Goal: Task Accomplishment & Management: Manage account settings

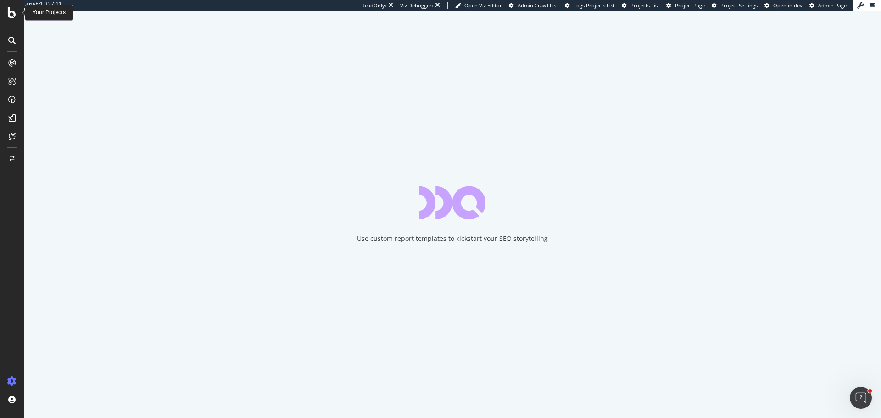
click at [10, 12] on icon at bounding box center [12, 12] width 8 height 11
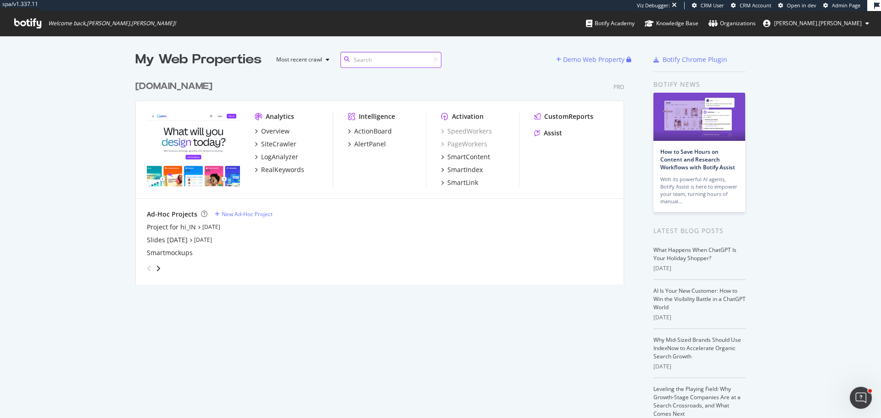
scroll to position [209, 489]
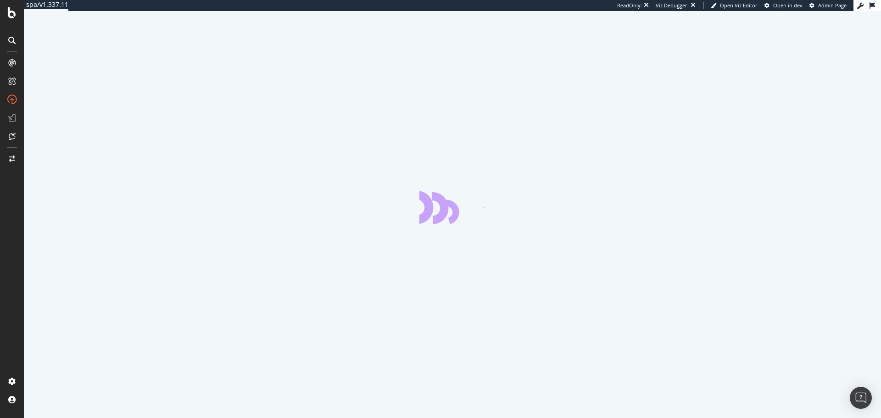
click at [262, 98] on div at bounding box center [452, 214] width 857 height 407
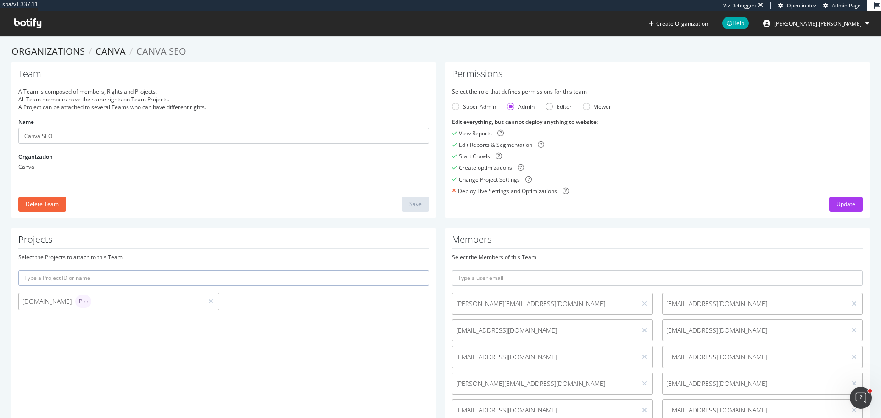
scroll to position [876, 0]
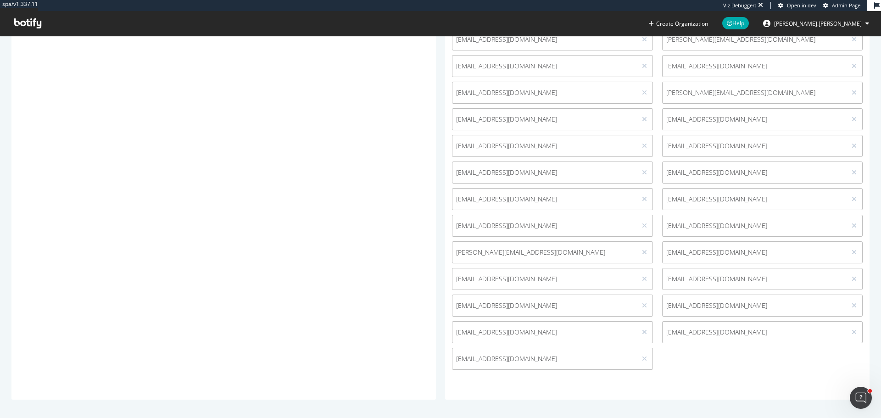
click at [473, 307] on span "[EMAIL_ADDRESS][DOMAIN_NAME]" at bounding box center [544, 305] width 177 height 9
click at [473, 307] on span "yukaimai@canva.com" at bounding box center [544, 305] width 177 height 9
copy div "yukaimai@canva.com"
click at [642, 306] on icon at bounding box center [644, 305] width 5 height 6
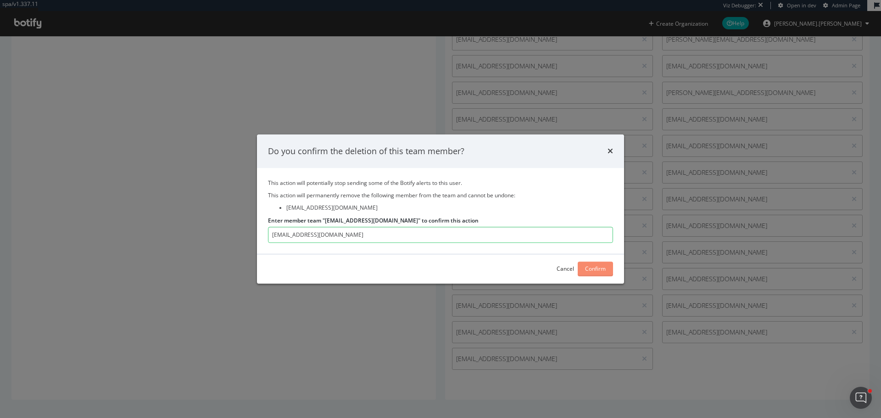
type input "yukaimai@canva.com"
click at [588, 267] on div "Confirm" at bounding box center [595, 269] width 21 height 8
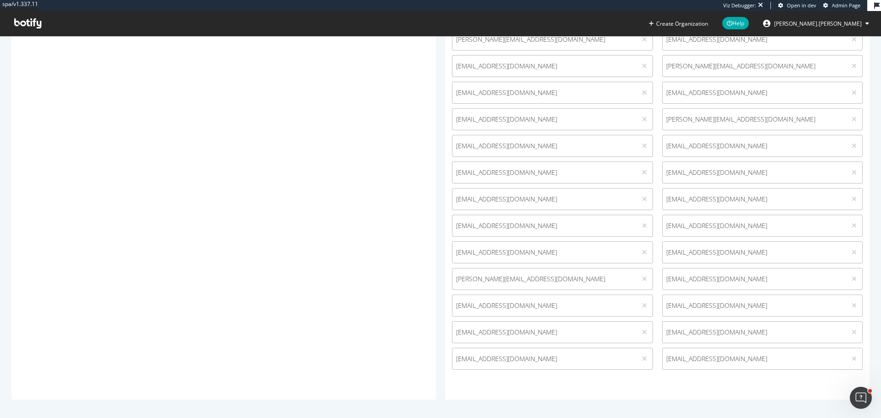
scroll to position [850, 0]
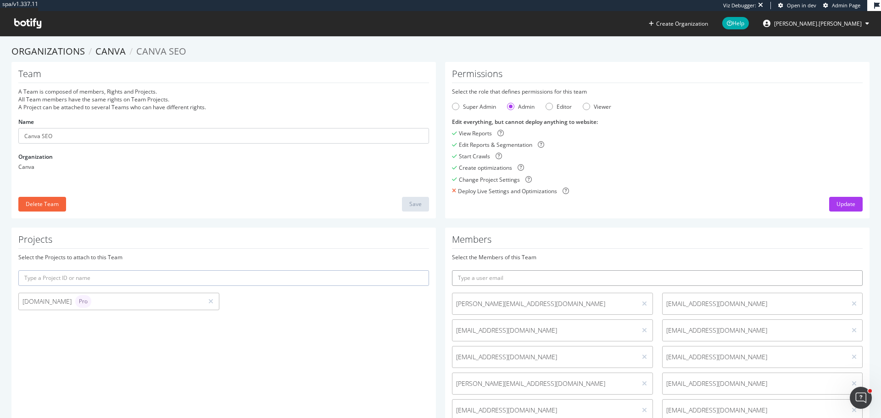
click at [535, 278] on input "text" at bounding box center [657, 278] width 411 height 16
paste input "yukaimai@canva.com"
type input "yukaimai@canva.com"
click at [852, 276] on icon "submit" at bounding box center [855, 277] width 6 height 5
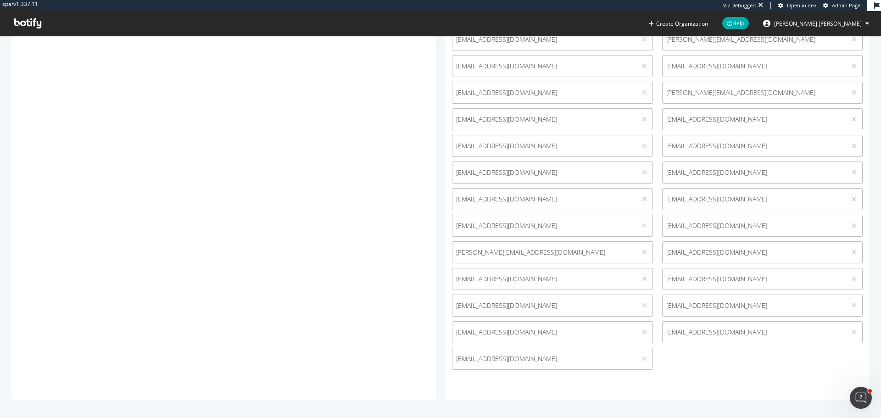
click at [472, 357] on span "yukaimai@canva.com" at bounding box center [544, 358] width 177 height 9
click at [472, 357] on span "[EMAIL_ADDRESS][DOMAIN_NAME]" at bounding box center [544, 358] width 177 height 9
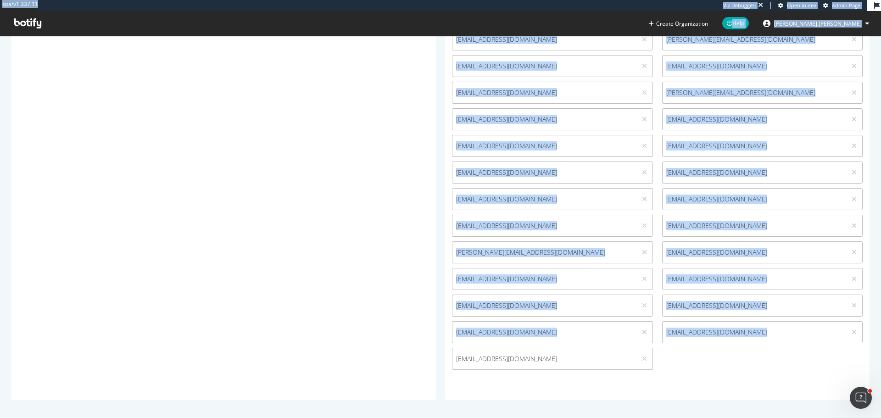
click at [472, 357] on span "[EMAIL_ADDRESS][DOMAIN_NAME]" at bounding box center [544, 358] width 177 height 9
copy div "spa/v1.337.11 Viz Debugger: Open in dev Admin Page Create Organization Help lou…"
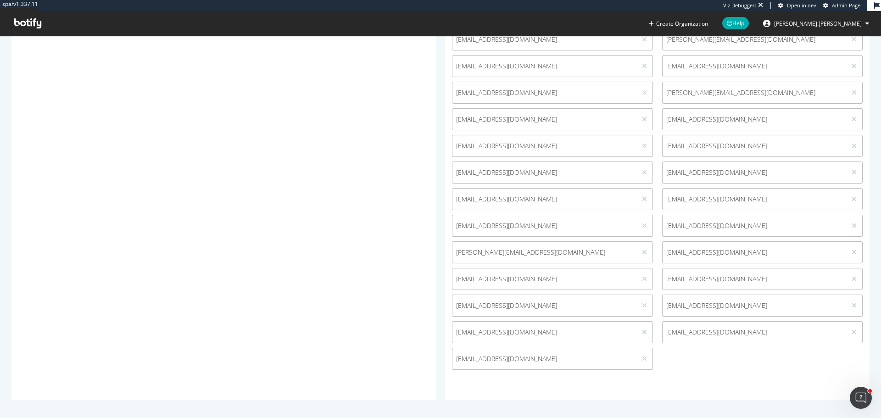
drag, startPoint x: 401, startPoint y: 339, endPoint x: 400, endPoint y: 334, distance: 4.6
click at [493, 356] on span "[EMAIL_ADDRESS][DOMAIN_NAME]" at bounding box center [544, 358] width 177 height 9
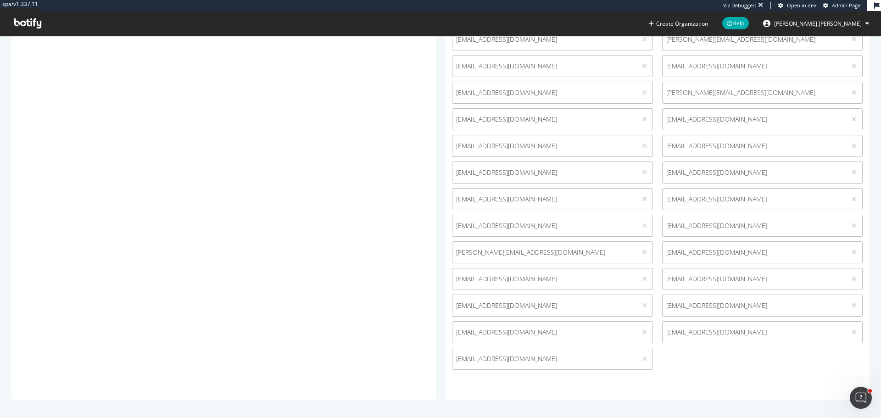
click at [484, 357] on span "[EMAIL_ADDRESS][DOMAIN_NAME]" at bounding box center [544, 358] width 177 height 9
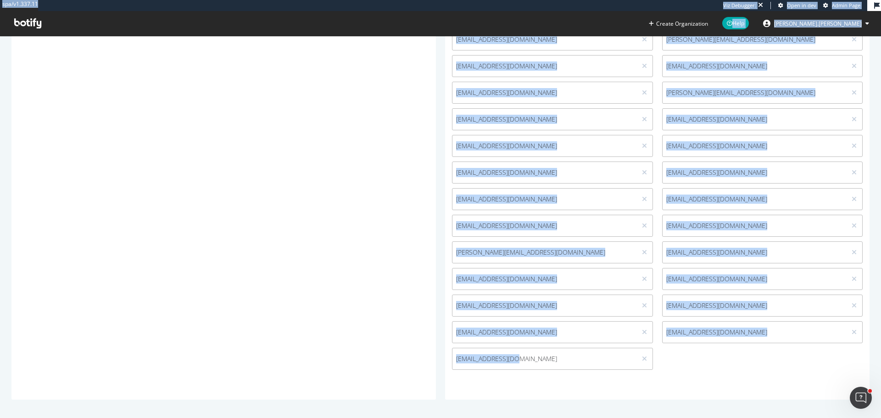
click at [515, 359] on span "[EMAIL_ADDRESS][DOMAIN_NAME]" at bounding box center [544, 358] width 177 height 9
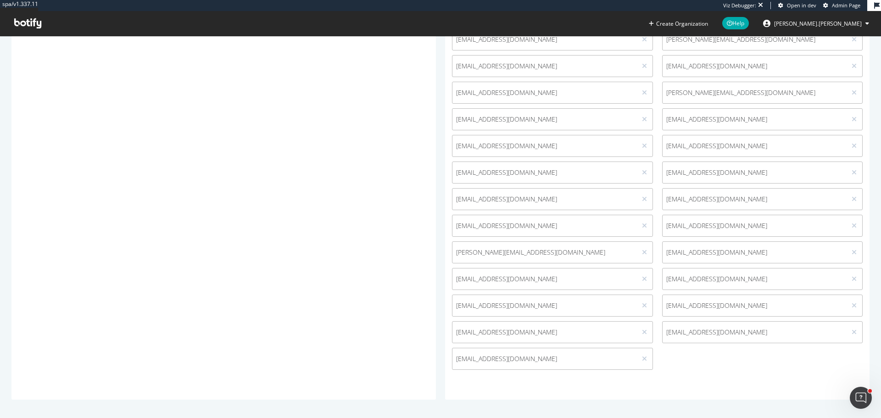
click at [494, 356] on span "[EMAIL_ADDRESS][DOMAIN_NAME]" at bounding box center [544, 358] width 177 height 9
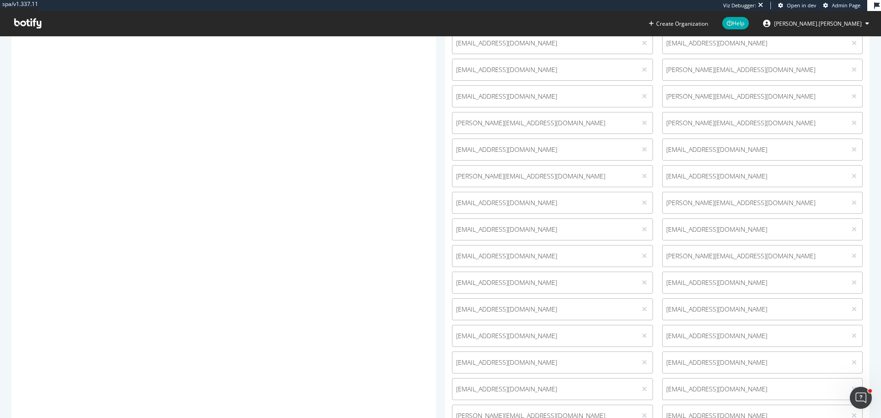
scroll to position [876, 0]
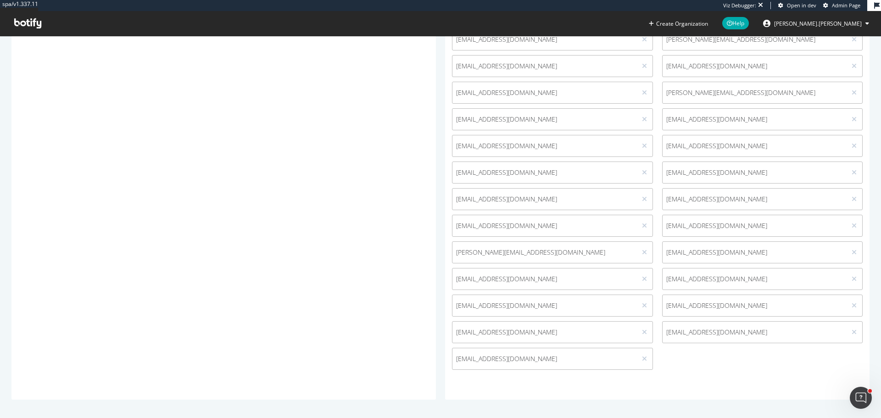
click at [642, 306] on icon at bounding box center [644, 305] width 5 height 6
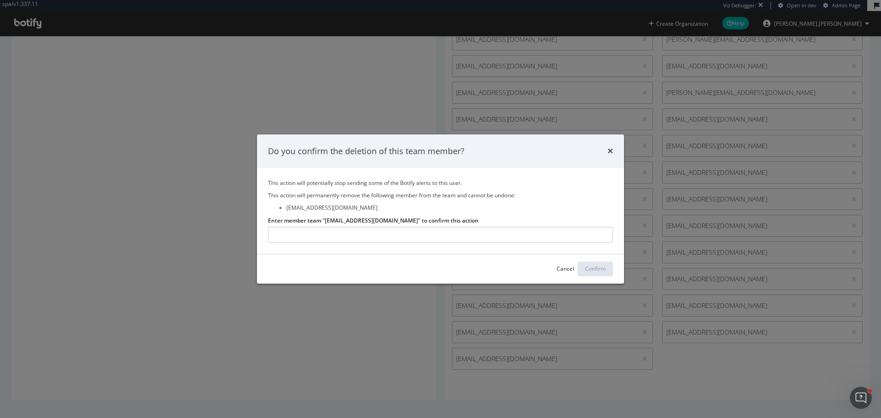
click at [293, 237] on input "Enter member team "yukaimai@canva.com" to confirm this action" at bounding box center [440, 235] width 345 height 16
type input "yukaimai@canva.com"
click at [610, 272] on button "Confirm" at bounding box center [595, 269] width 35 height 15
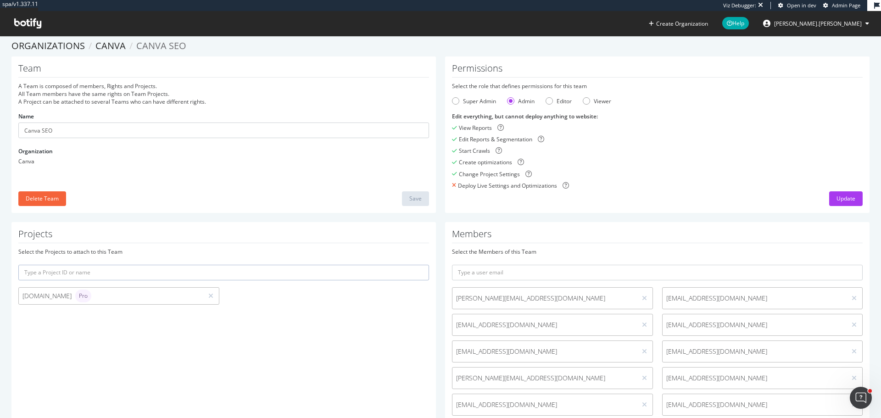
scroll to position [0, 0]
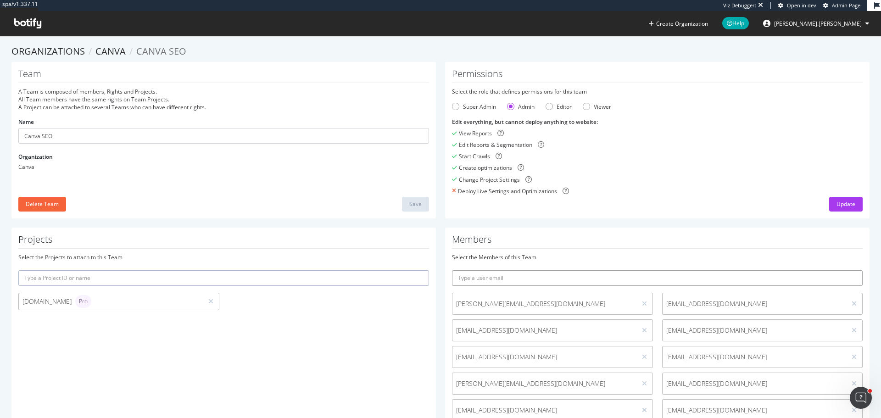
click at [484, 276] on input "text" at bounding box center [657, 278] width 411 height 16
paste input "[EMAIL_ADDRESS][DOMAIN_NAME]"
type input "[EMAIL_ADDRESS][DOMAIN_NAME]"
click at [847, 270] on button "submit" at bounding box center [855, 278] width 16 height 16
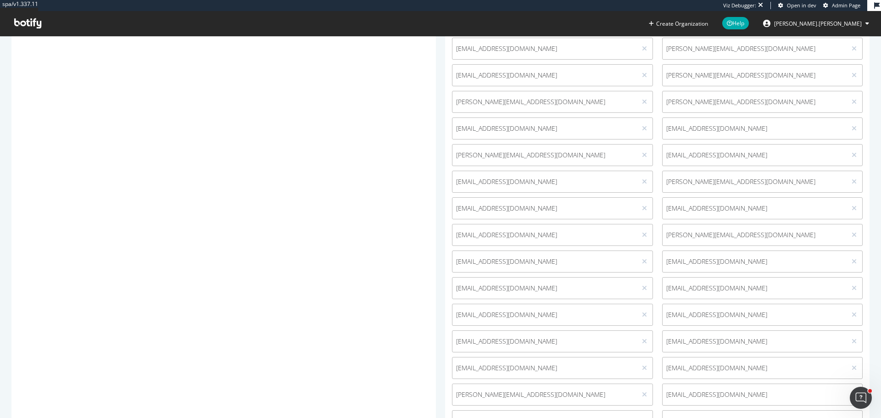
scroll to position [876, 0]
